Goal: Task Accomplishment & Management: Complete application form

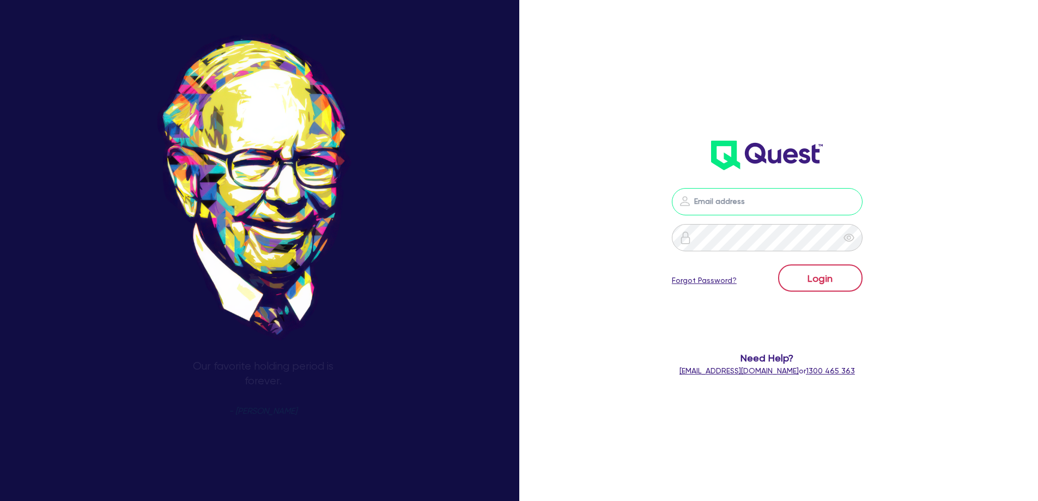
type input "[EMAIL_ADDRESS][DOMAIN_NAME]"
click at [821, 277] on button "Login" at bounding box center [820, 277] width 84 height 27
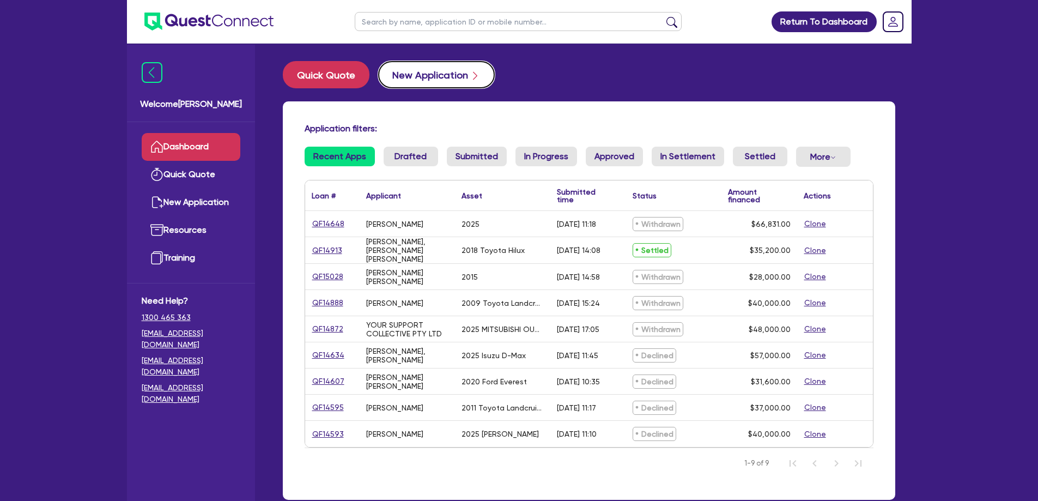
click at [429, 75] on button "New Application" at bounding box center [436, 74] width 117 height 27
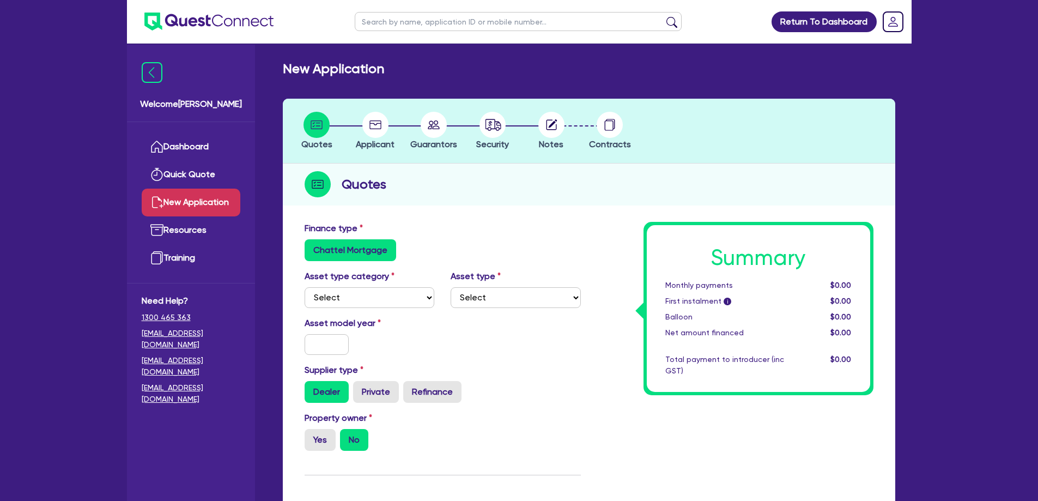
click at [349, 308] on div "Asset type category Select Cars and light trucks Primary assets Secondary asset…" at bounding box center [442, 293] width 293 height 47
click at [353, 302] on select "Select Cars and light trucks Primary assets Secondary assets Tertiary assets" at bounding box center [370, 297] width 130 height 21
select select "CARS_AND_LIGHT_TRUCKS"
click at [305, 287] on select "Select Cars and light trucks Primary assets Secondary assets Tertiary assets" at bounding box center [370, 297] width 130 height 21
click at [413, 294] on select "Select Cars and light trucks Primary assets Secondary assets Tertiary assets" at bounding box center [370, 297] width 130 height 21
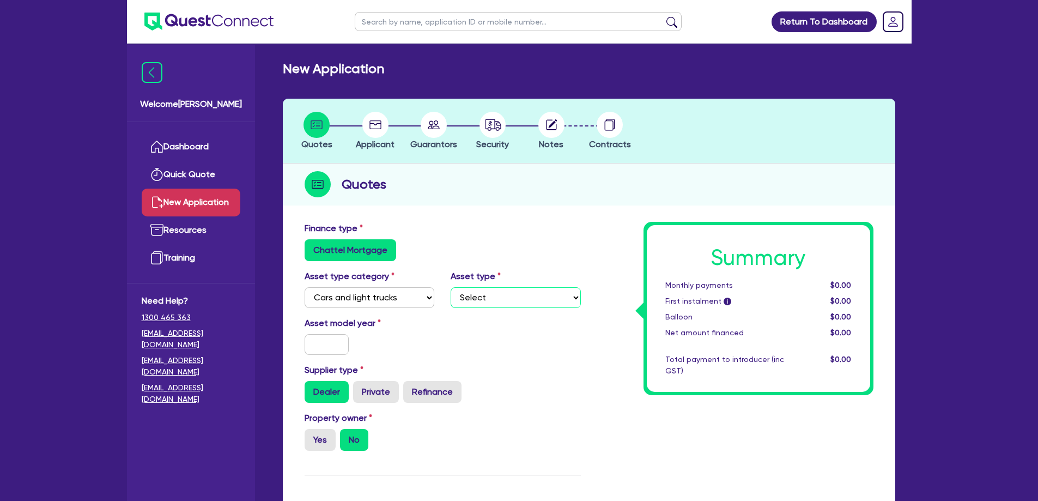
click at [501, 290] on select "Select Passenger vehicles Vans and utes Light trucks up to 4.5 tonne" at bounding box center [516, 297] width 130 height 21
select select "PASSENGER_VEHICLES"
click at [451, 287] on select "Select Passenger vehicles Vans and utes Light trucks up to 4.5 tonne" at bounding box center [516, 297] width 130 height 21
click at [343, 344] on input "text" at bounding box center [327, 344] width 45 height 21
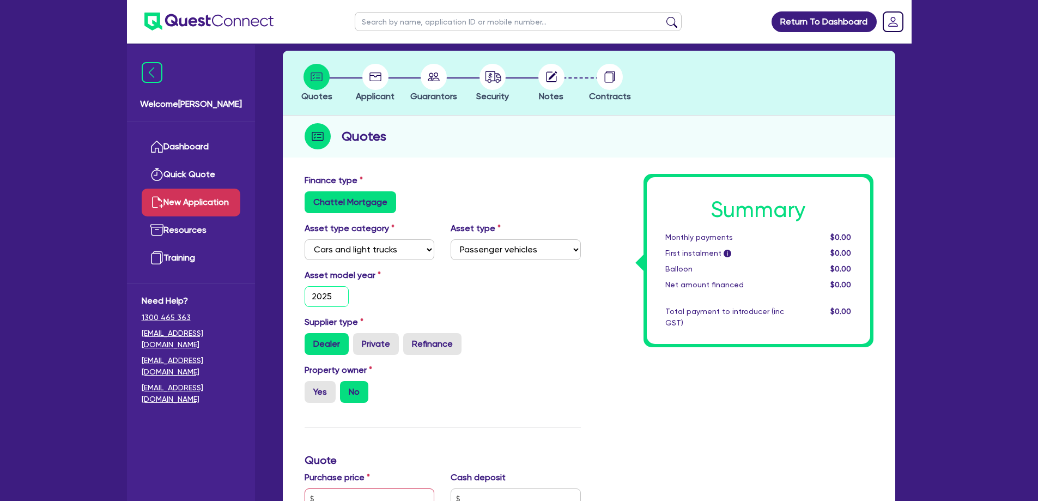
scroll to position [109, 0]
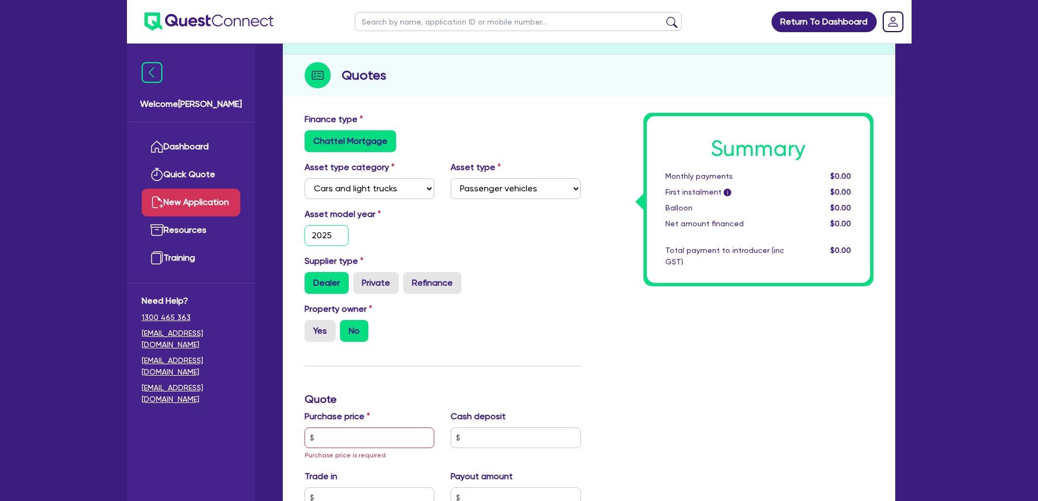
type input "2025"
click at [526, 323] on div "Property owner Yes No" at bounding box center [442, 326] width 293 height 48
click at [345, 440] on input "text" at bounding box center [370, 437] width 130 height 21
type input "40,000"
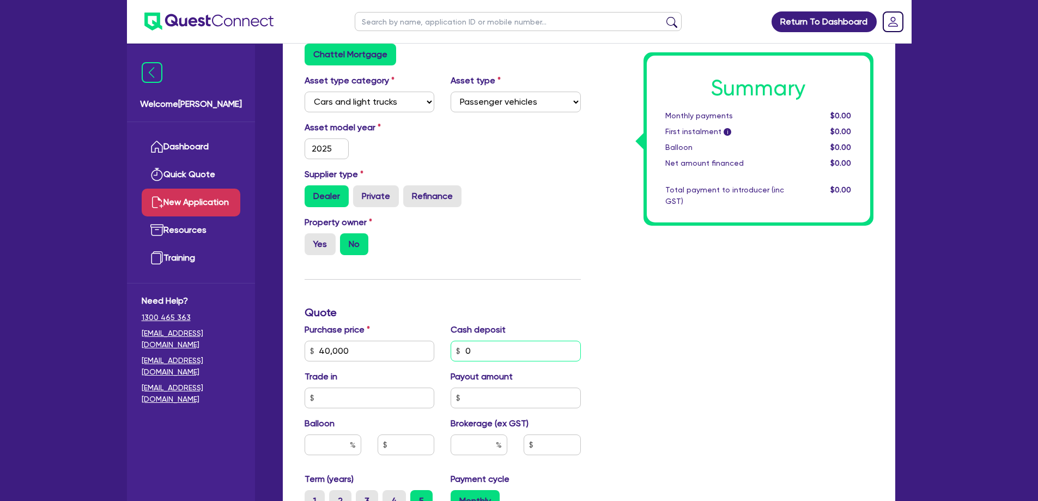
scroll to position [272, 0]
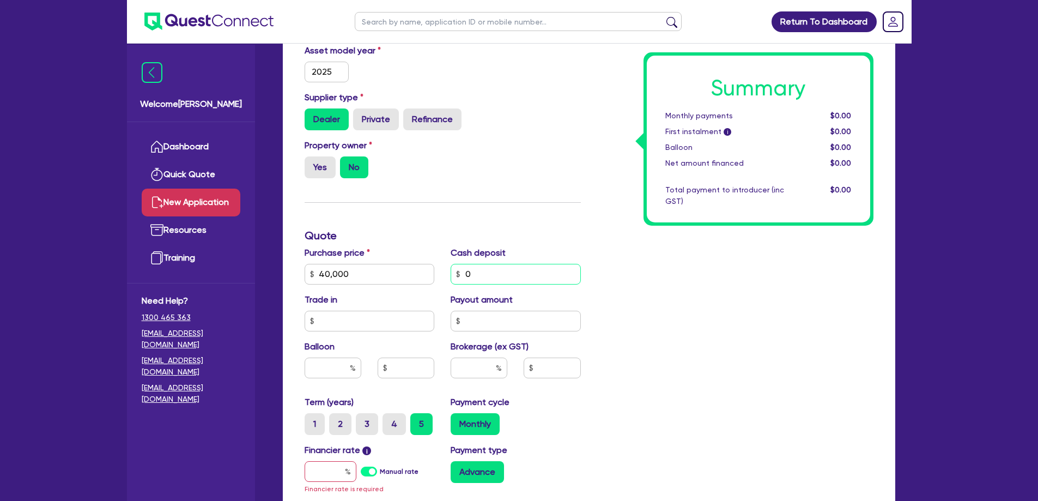
type input "0"
drag, startPoint x: 376, startPoint y: 317, endPoint x: 383, endPoint y: 318, distance: 6.6
click at [376, 318] on input "text" at bounding box center [370, 321] width 130 height 21
type input "0"
click at [487, 318] on input "text" at bounding box center [516, 321] width 130 height 21
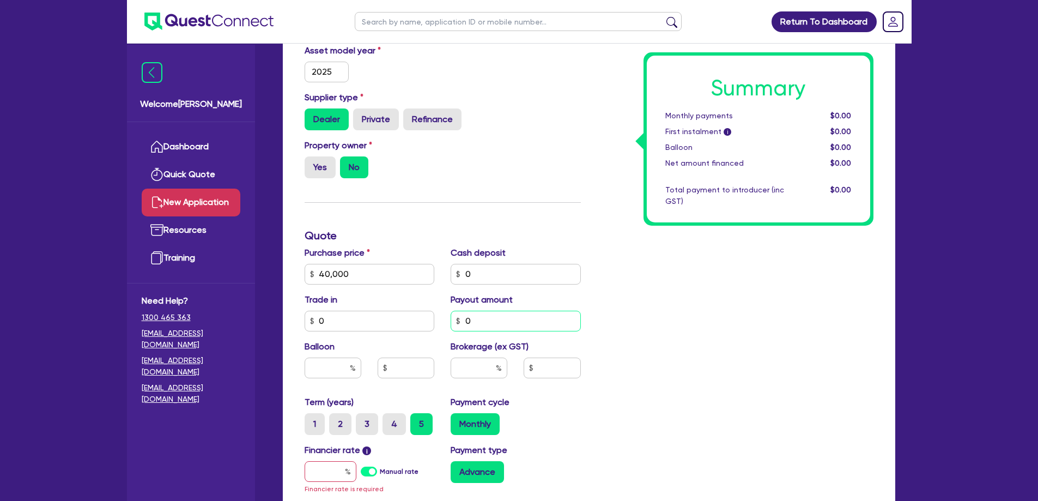
type input "0"
click at [480, 366] on input "text" at bounding box center [479, 367] width 57 height 21
click at [752, 363] on div "Summary Monthly payments $0.00 First instalment i $0.00 Balloon $0.00 Net amoun…" at bounding box center [735, 273] width 293 height 649
click at [550, 371] on input "text" at bounding box center [552, 367] width 57 height 21
click at [485, 367] on input "text" at bounding box center [479, 367] width 57 height 21
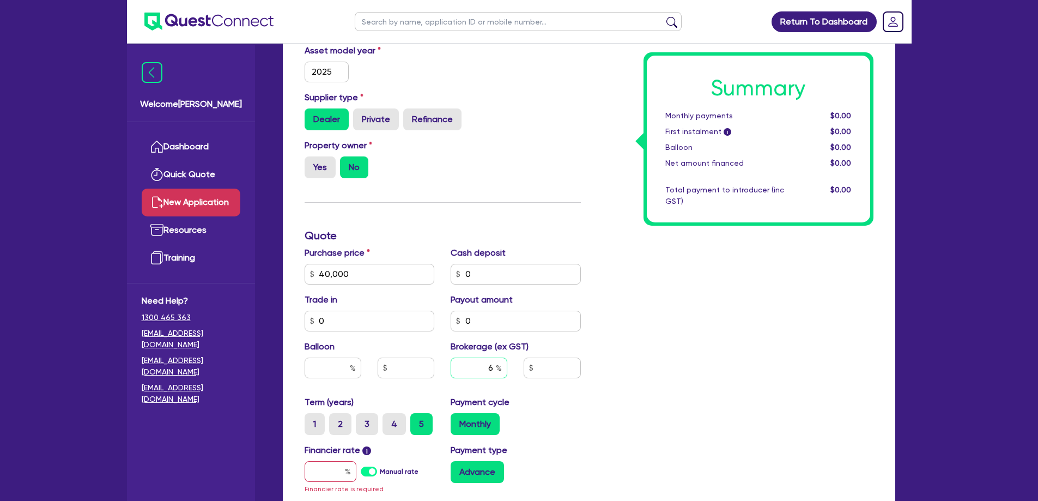
type input "6"
click at [670, 376] on div "Summary Monthly payments $0.00 First instalment i $0.00 Balloon $0.00 Net amoun…" at bounding box center [735, 273] width 293 height 649
click at [339, 470] on input "text" at bounding box center [331, 471] width 52 height 21
type input "7"
type input "2,400"
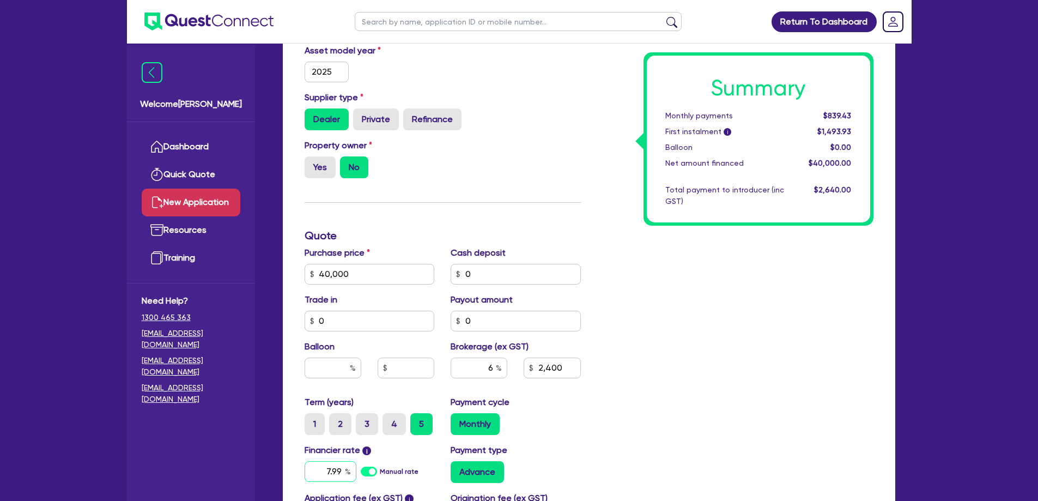
type input "7.99"
type input "2,400"
click at [704, 348] on div "Summary Monthly payments $839.43 First instalment i $1,493.93 Balloon $0.00 Net…" at bounding box center [735, 267] width 293 height 637
drag, startPoint x: 308, startPoint y: 471, endPoint x: 340, endPoint y: 476, distance: 31.9
click at [310, 471] on input "7.99" at bounding box center [331, 471] width 52 height 21
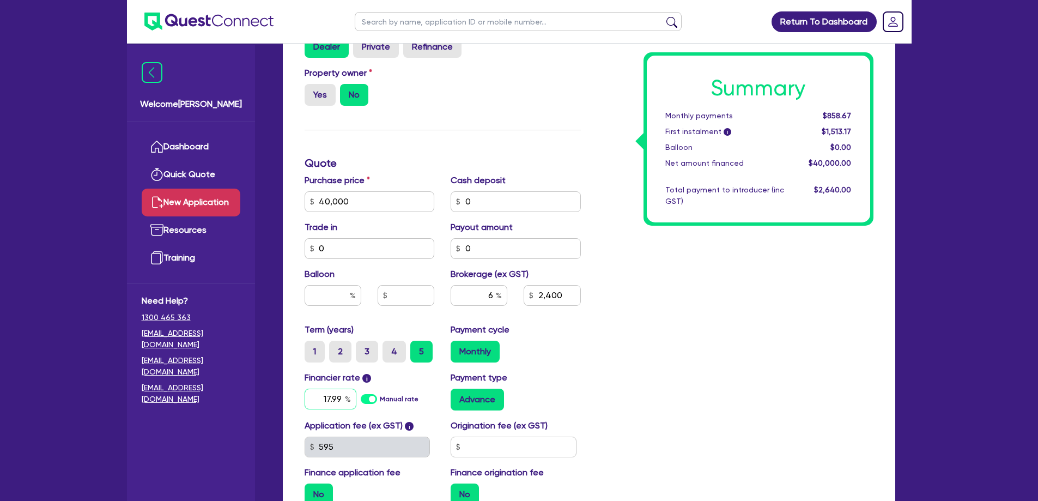
scroll to position [480, 0]
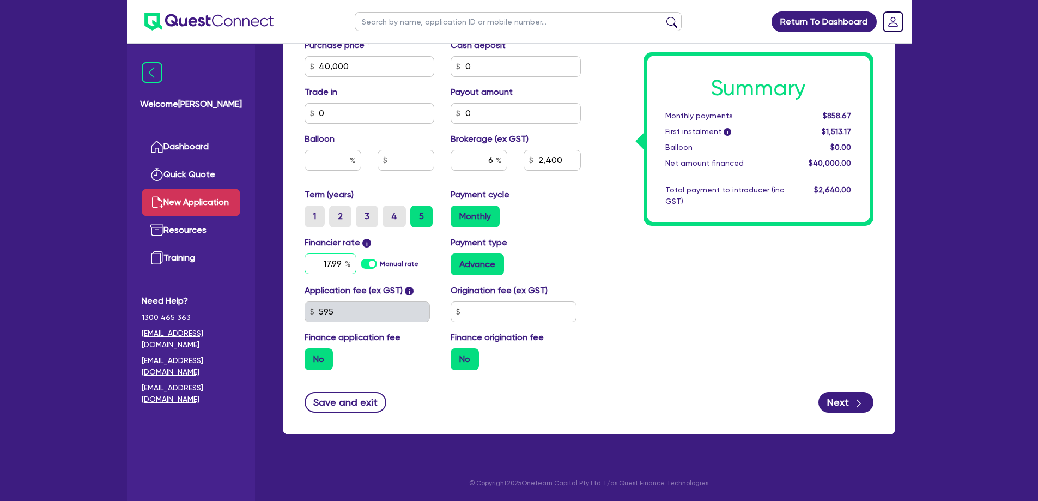
type input "17.99"
type input "2,400"
click at [624, 327] on div "Summary Monthly payments $858.67 First instalment i $1,513.17 Balloon $0.00 Net…" at bounding box center [735, 60] width 293 height 637
click at [513, 313] on input "text" at bounding box center [514, 311] width 126 height 21
drag, startPoint x: 477, startPoint y: 153, endPoint x: 540, endPoint y: 165, distance: 64.3
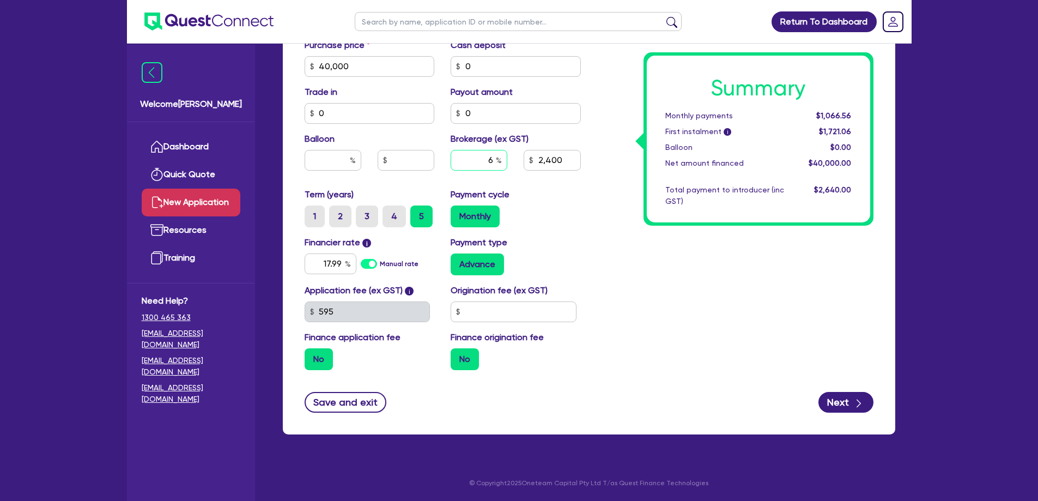
click at [540, 165] on div "6 2,400" at bounding box center [515, 164] width 147 height 29
type input "8"
type input "3,200"
type input "8"
type input "3,200"
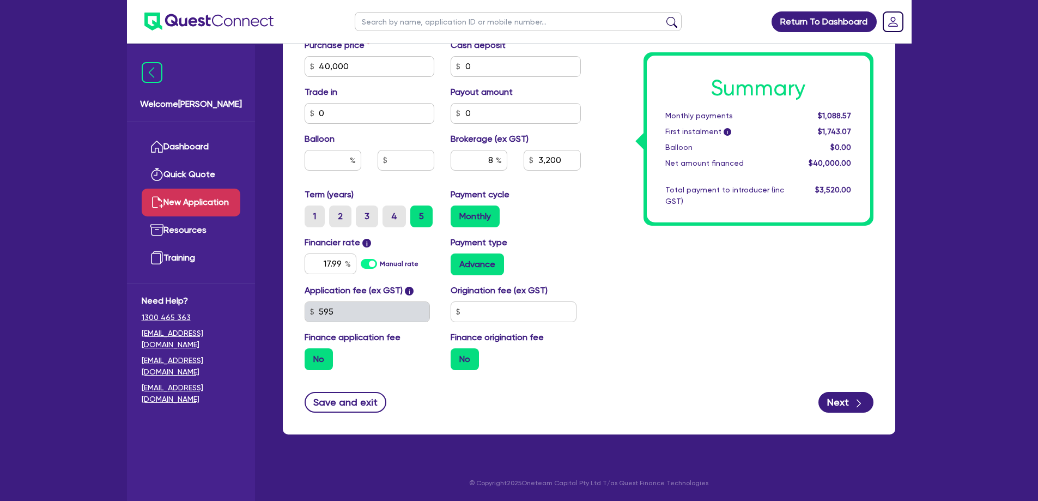
click at [640, 334] on div "Summary Monthly payments $1,088.57 First instalment i $1,743.07 Balloon $0.00 N…" at bounding box center [735, 60] width 293 height 637
